Goal: Task Accomplishment & Management: Use online tool/utility

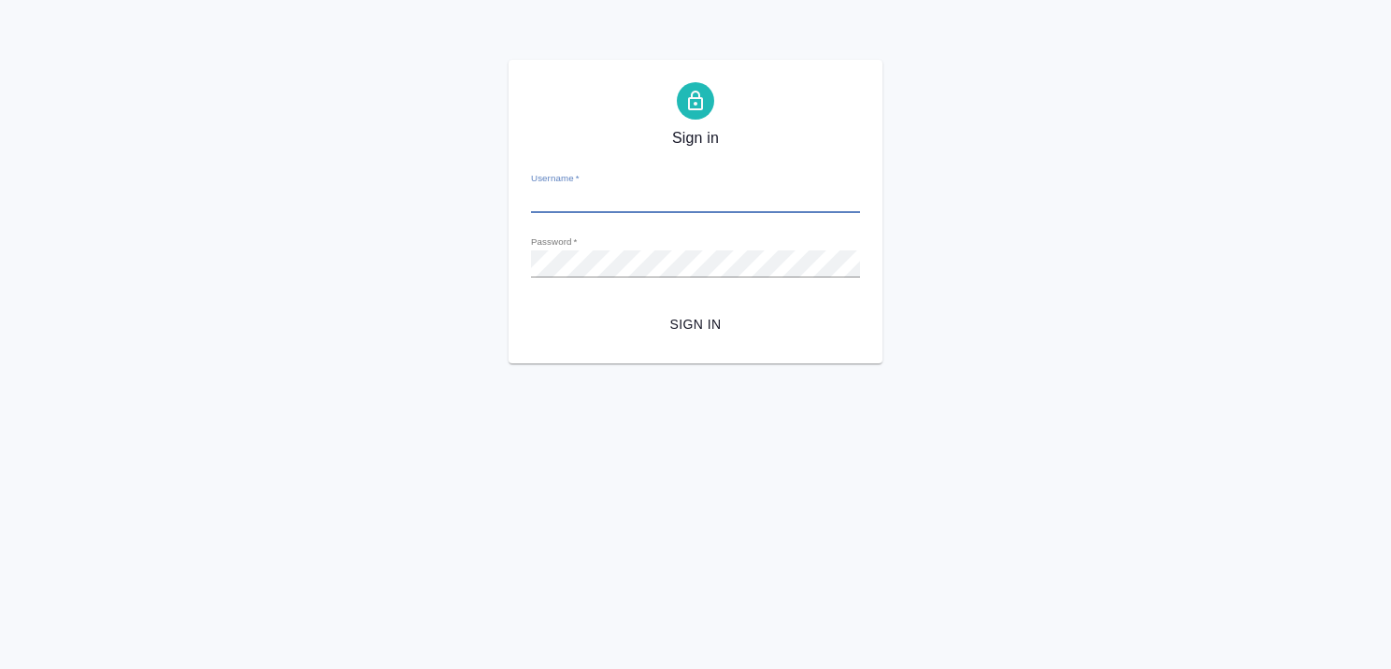
type input "[EMAIL_ADDRESS][DOMAIN_NAME]"
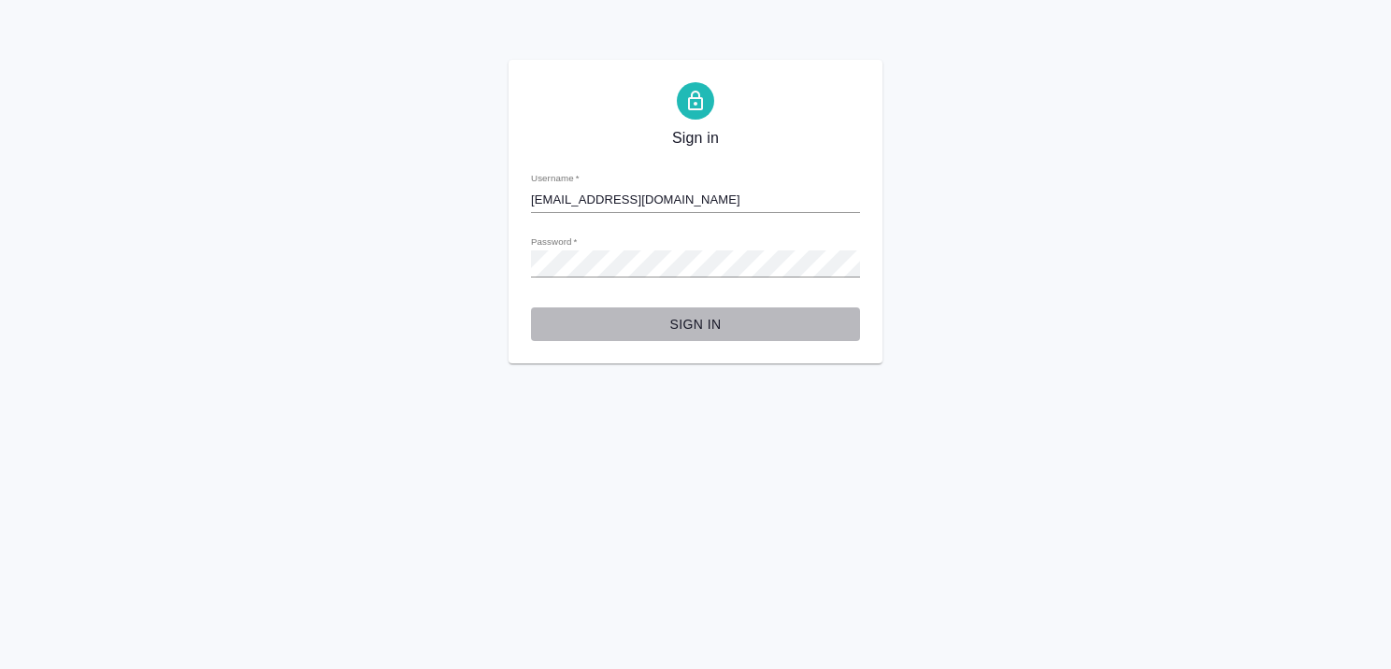
click at [681, 325] on span "Sign in" at bounding box center [695, 324] width 299 height 23
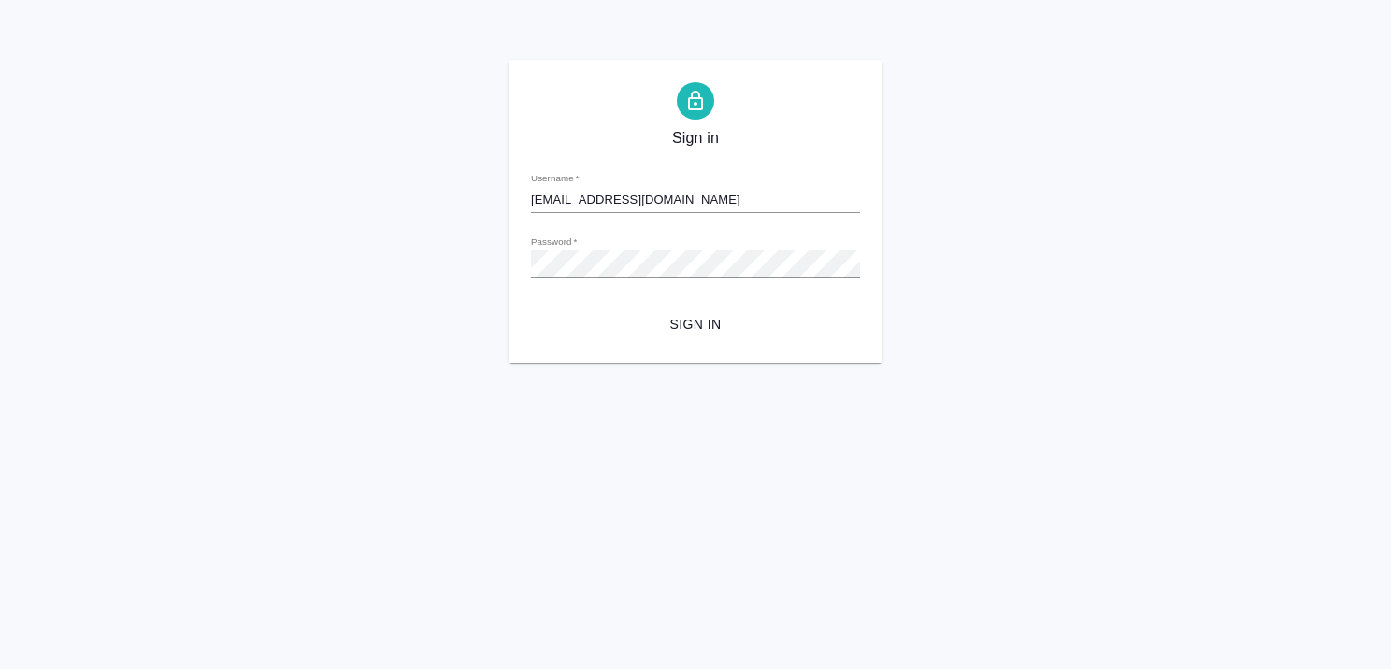
click at [689, 334] on span "Sign in" at bounding box center [695, 324] width 299 height 23
type input "[EMAIL_ADDRESS][DOMAIN_NAME]"
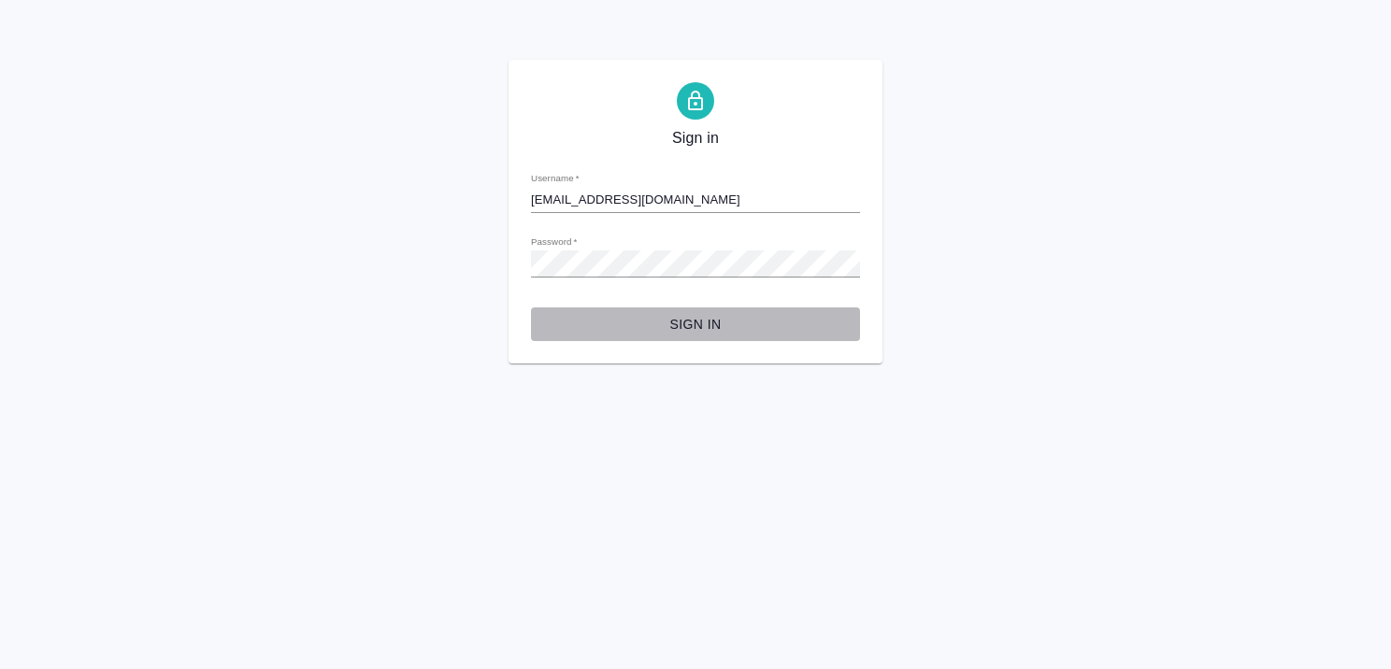
click at [708, 326] on span "Sign in" at bounding box center [695, 324] width 299 height 23
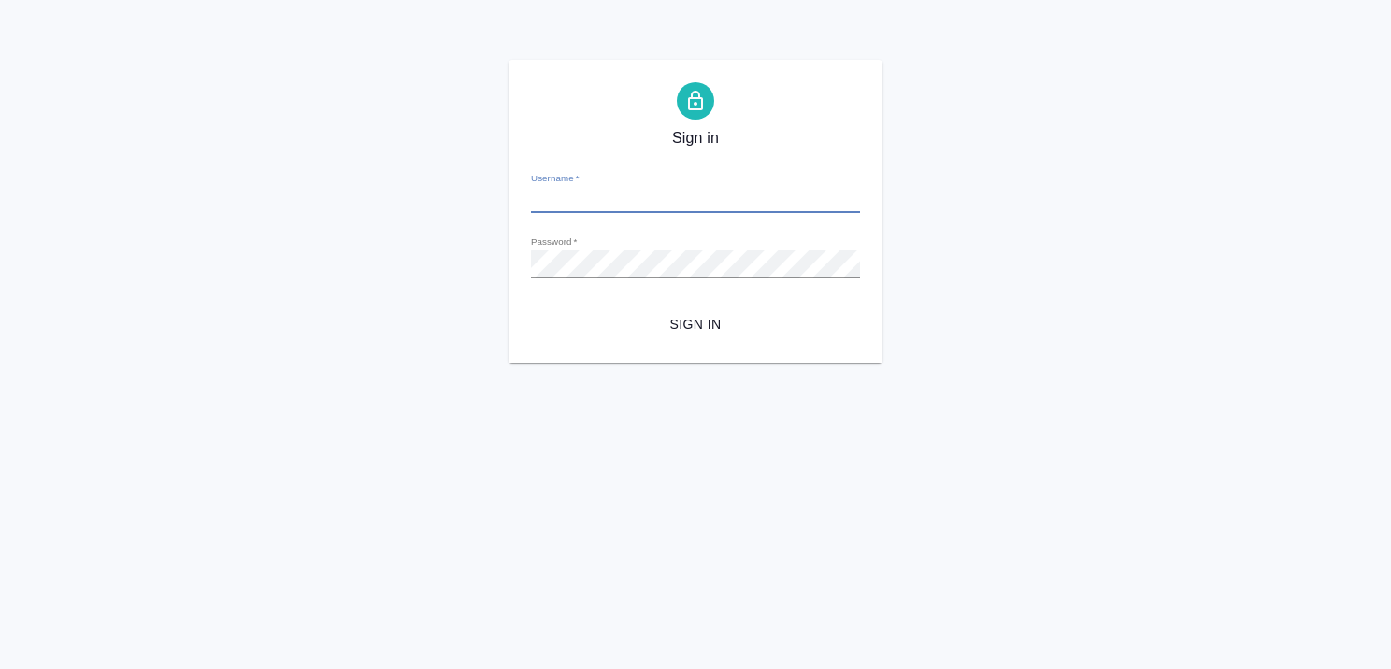
type input "[EMAIL_ADDRESS][DOMAIN_NAME]"
click at [691, 321] on span "Sign in" at bounding box center [695, 324] width 299 height 23
